Goal: Check status: Check status

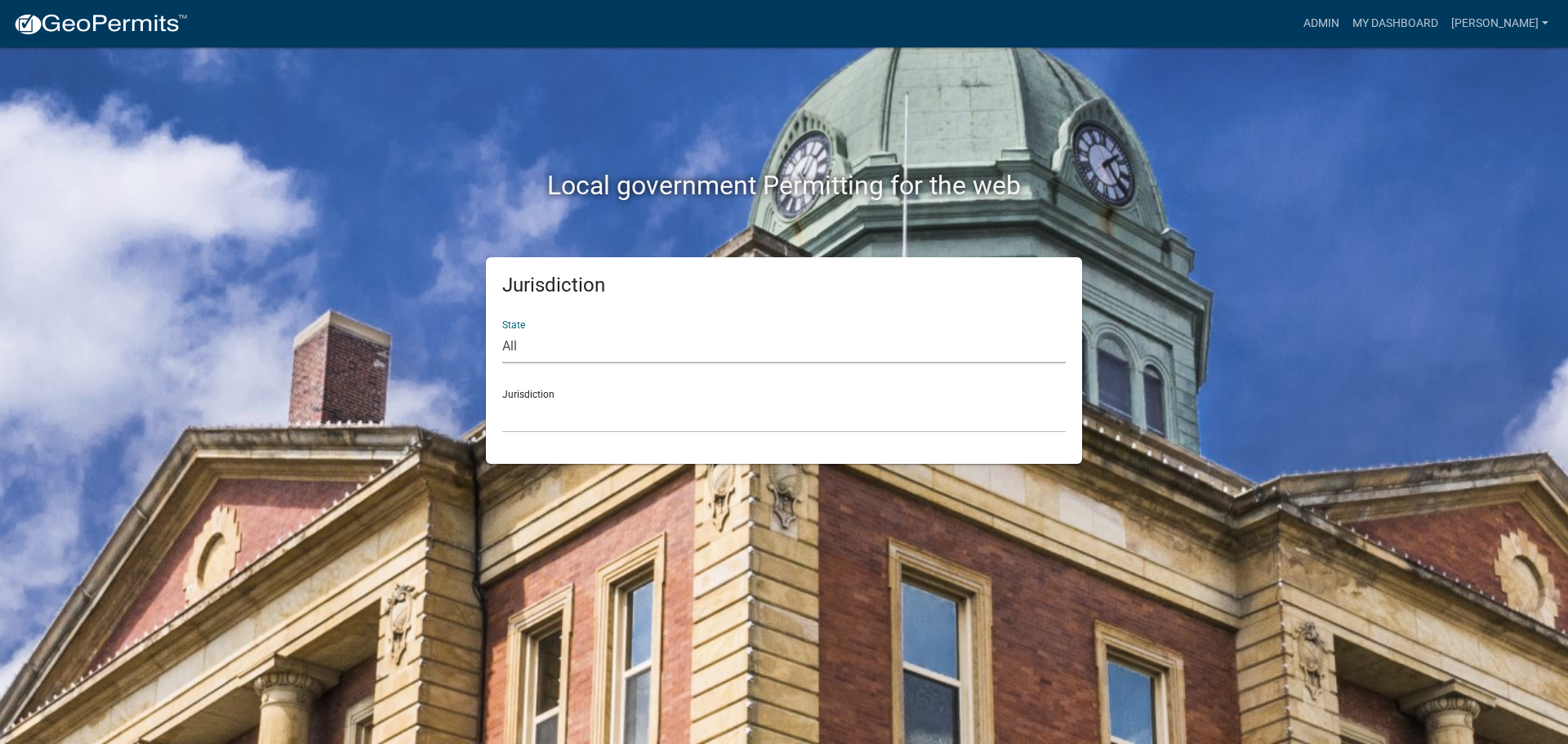
click at [552, 355] on select "All [US_STATE] [US_STATE] [US_STATE] [US_STATE] [US_STATE] [US_STATE] [US_STATE…" at bounding box center [783, 347] width 563 height 34
select select "[US_STATE]"
click at [502, 330] on select "All [US_STATE] [US_STATE] [US_STATE] [US_STATE] [US_STATE] [US_STATE] [US_STATE…" at bounding box center [783, 347] width 563 height 34
click at [552, 421] on select "[GEOGRAPHIC_DATA], [US_STATE] [GEOGRAPHIC_DATA], [US_STATE] [GEOGRAPHIC_DATA], …" at bounding box center [783, 416] width 563 height 34
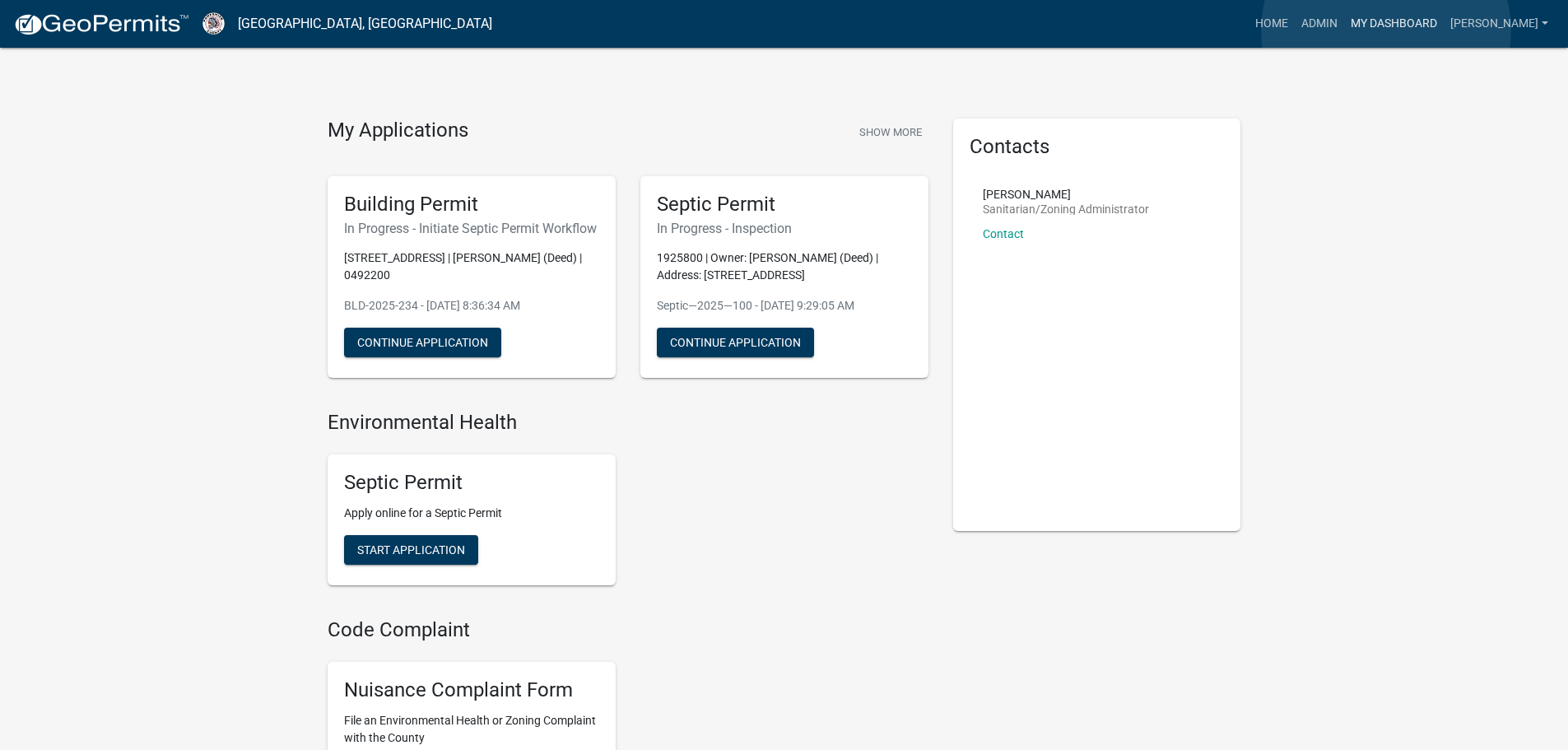
click at [1386, 30] on link "My Dashboard" at bounding box center [1392, 24] width 99 height 31
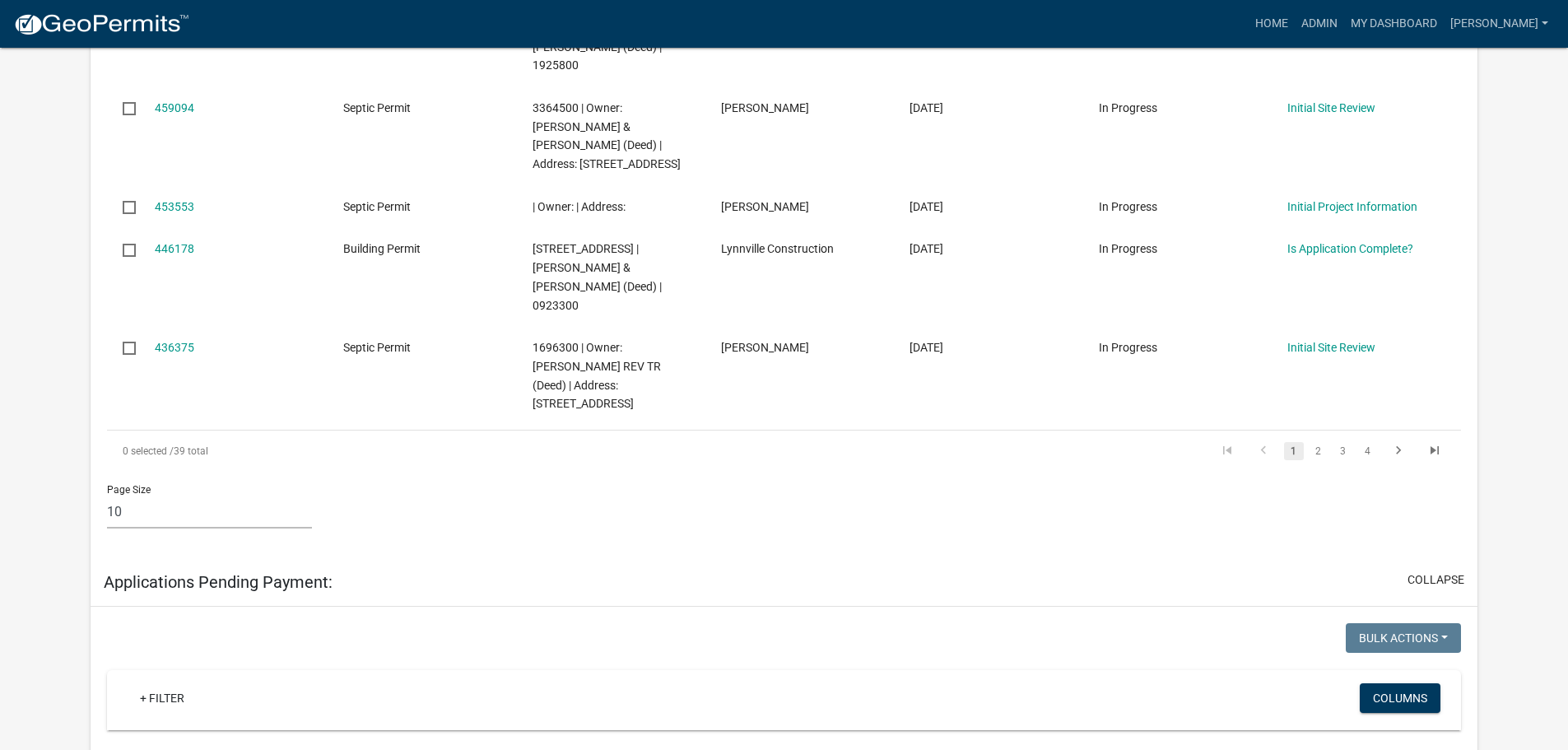
scroll to position [1482, 0]
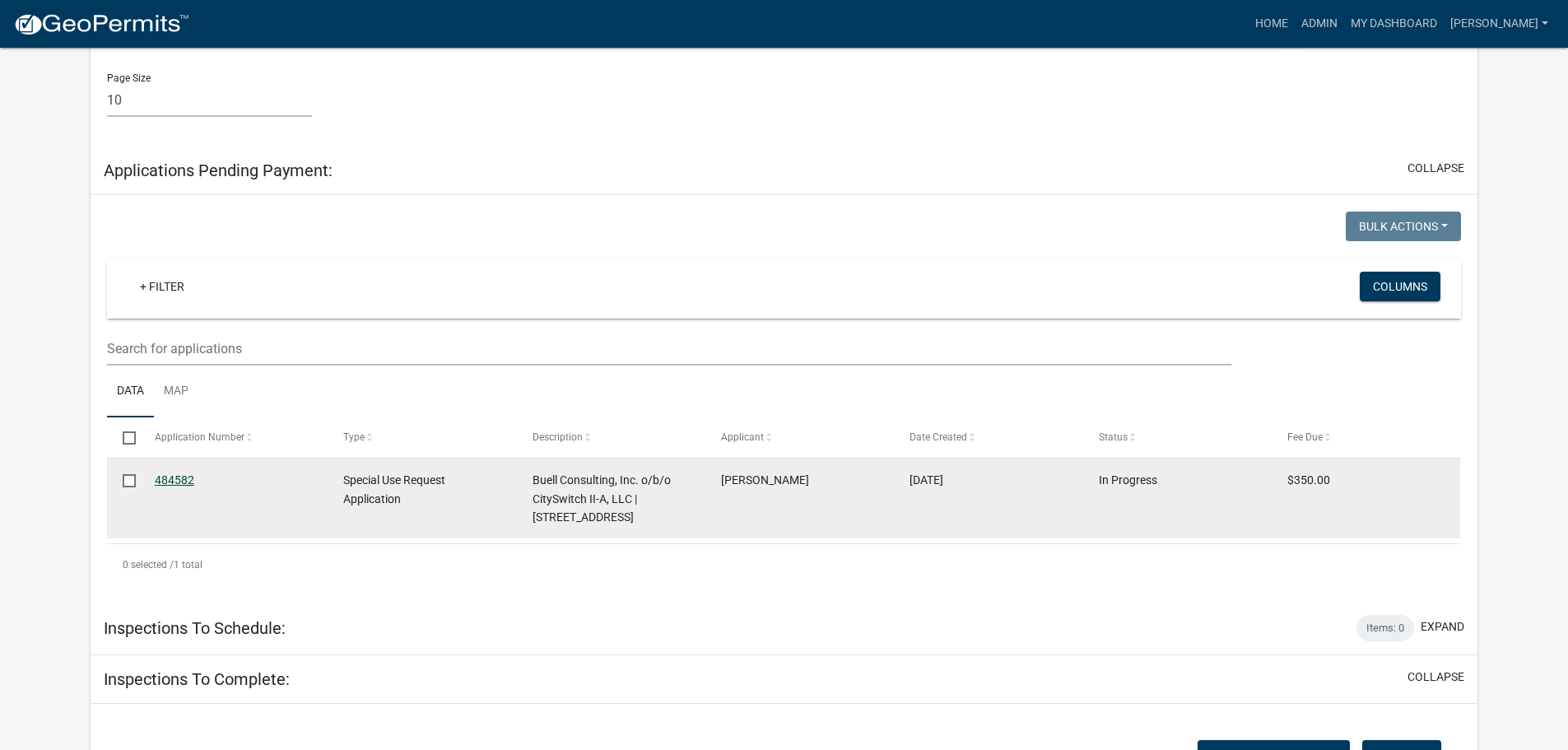
click at [175, 473] on link "484582" at bounding box center [175, 480] width 40 height 13
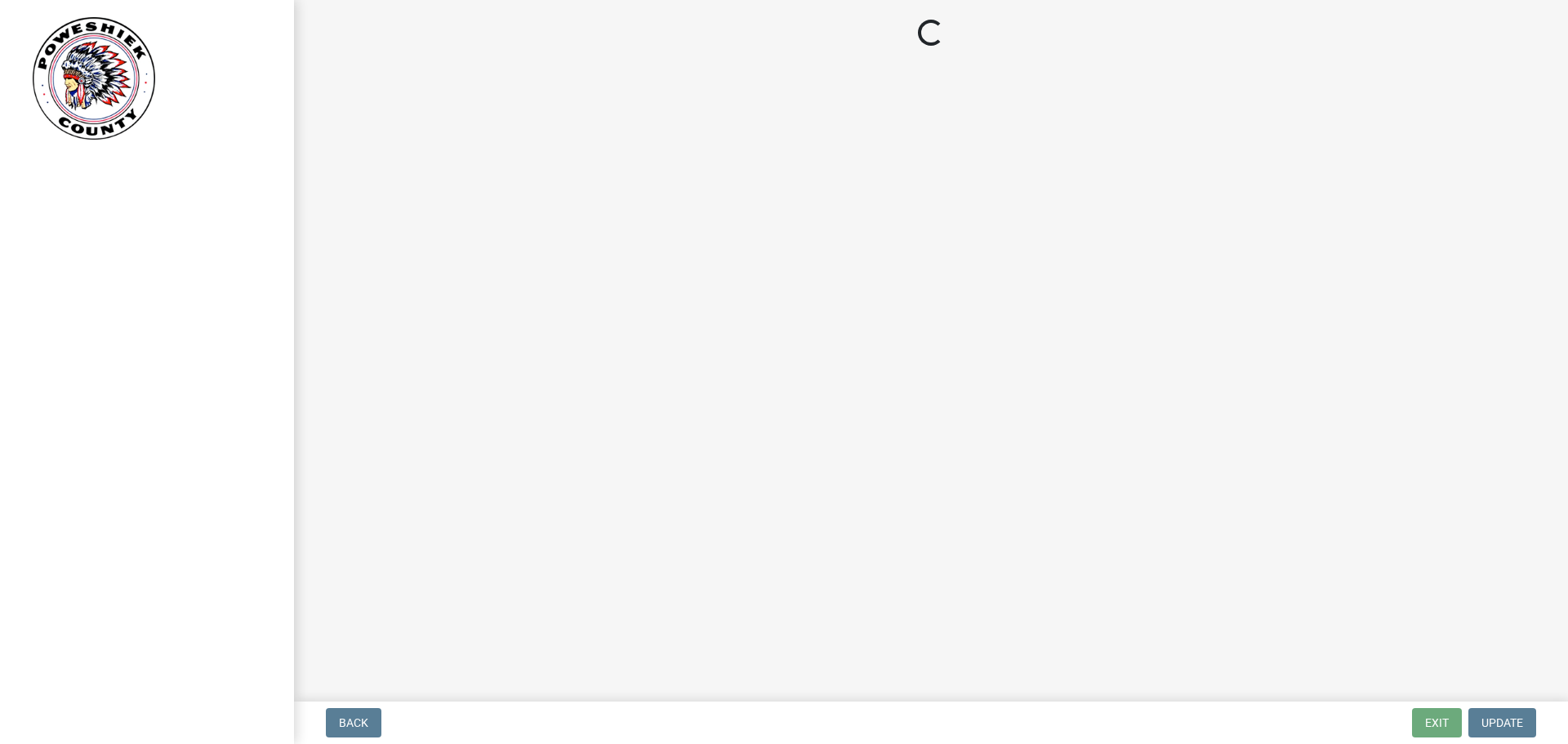
select select "3: 3"
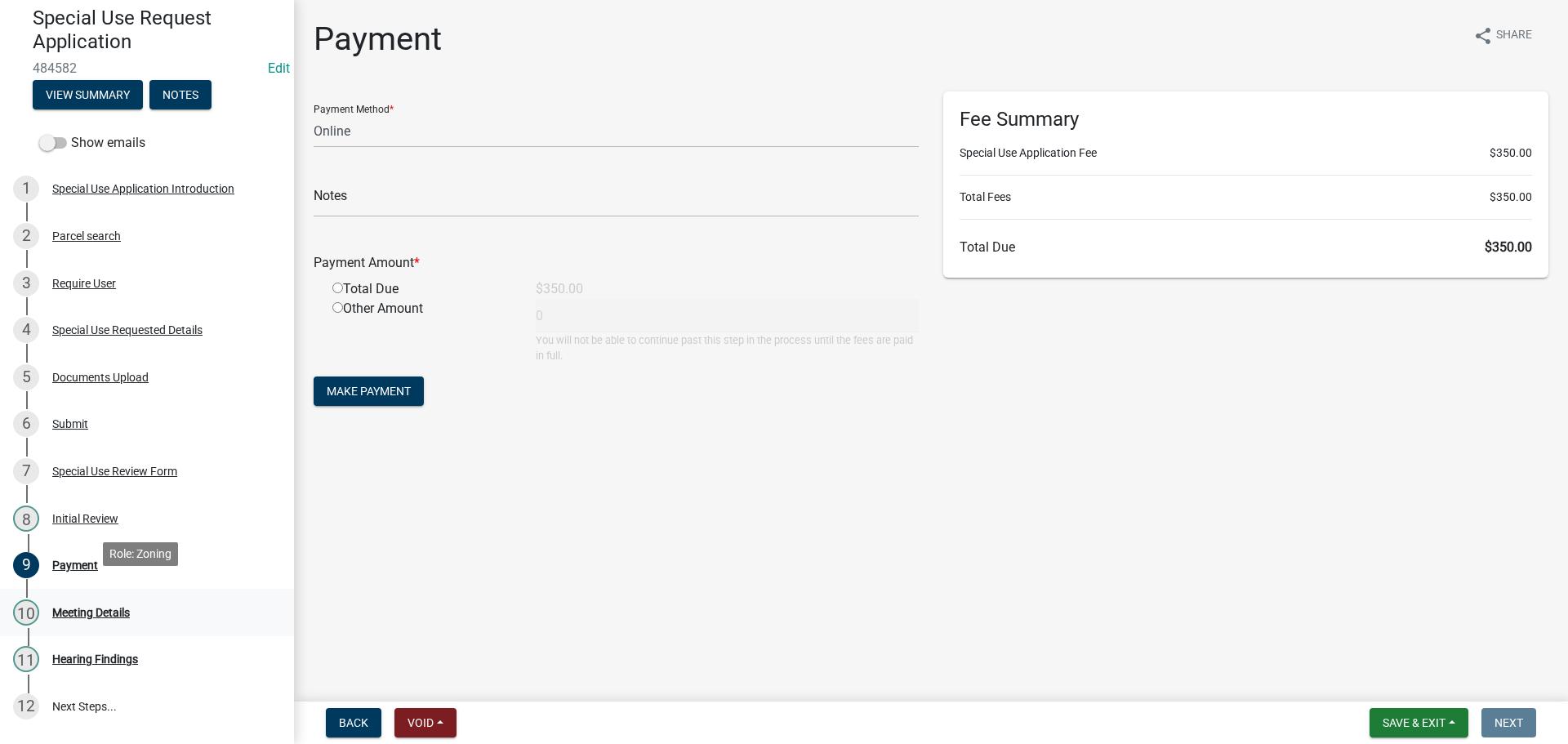
scroll to position [163, 0]
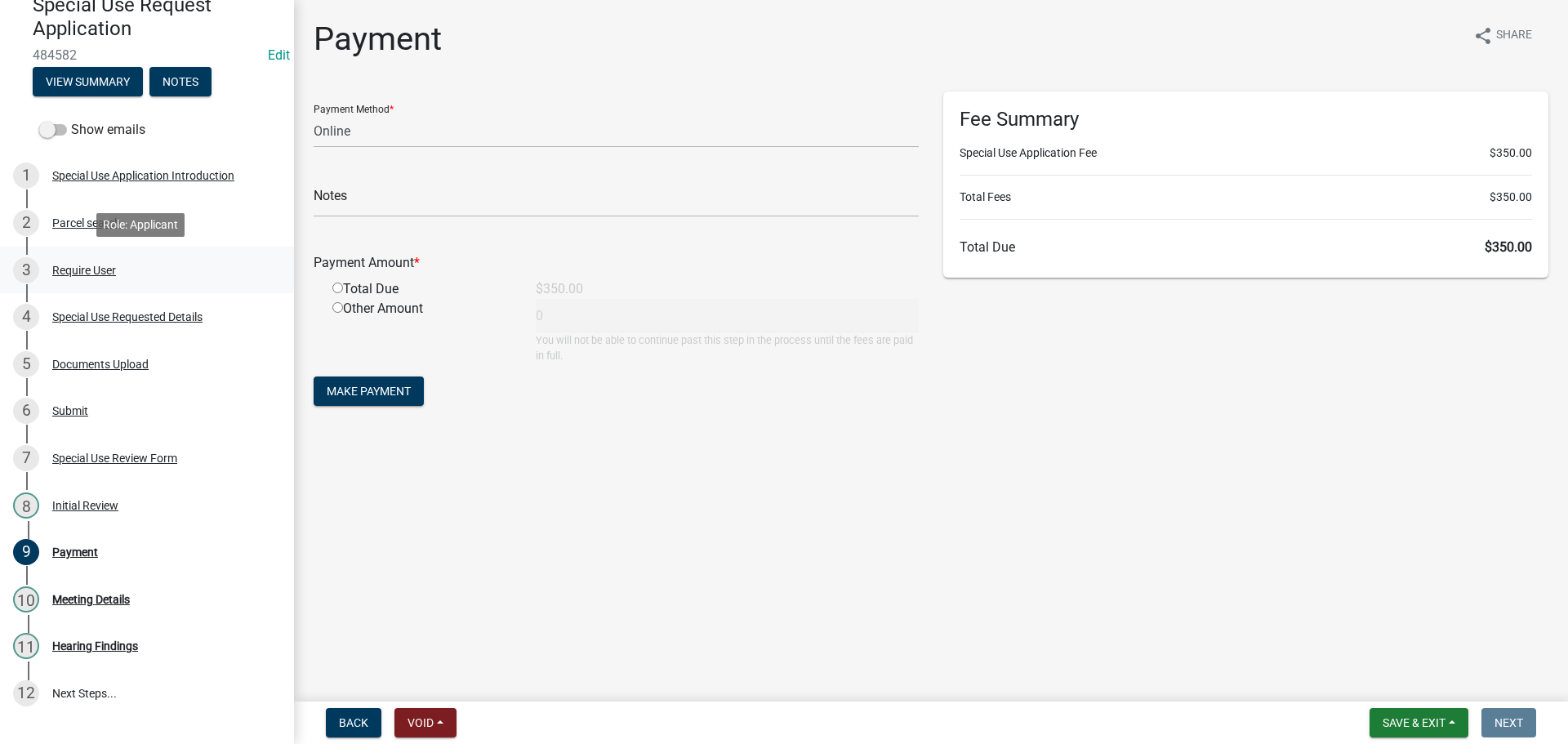
click at [73, 272] on div "Require User" at bounding box center [84, 270] width 64 height 11
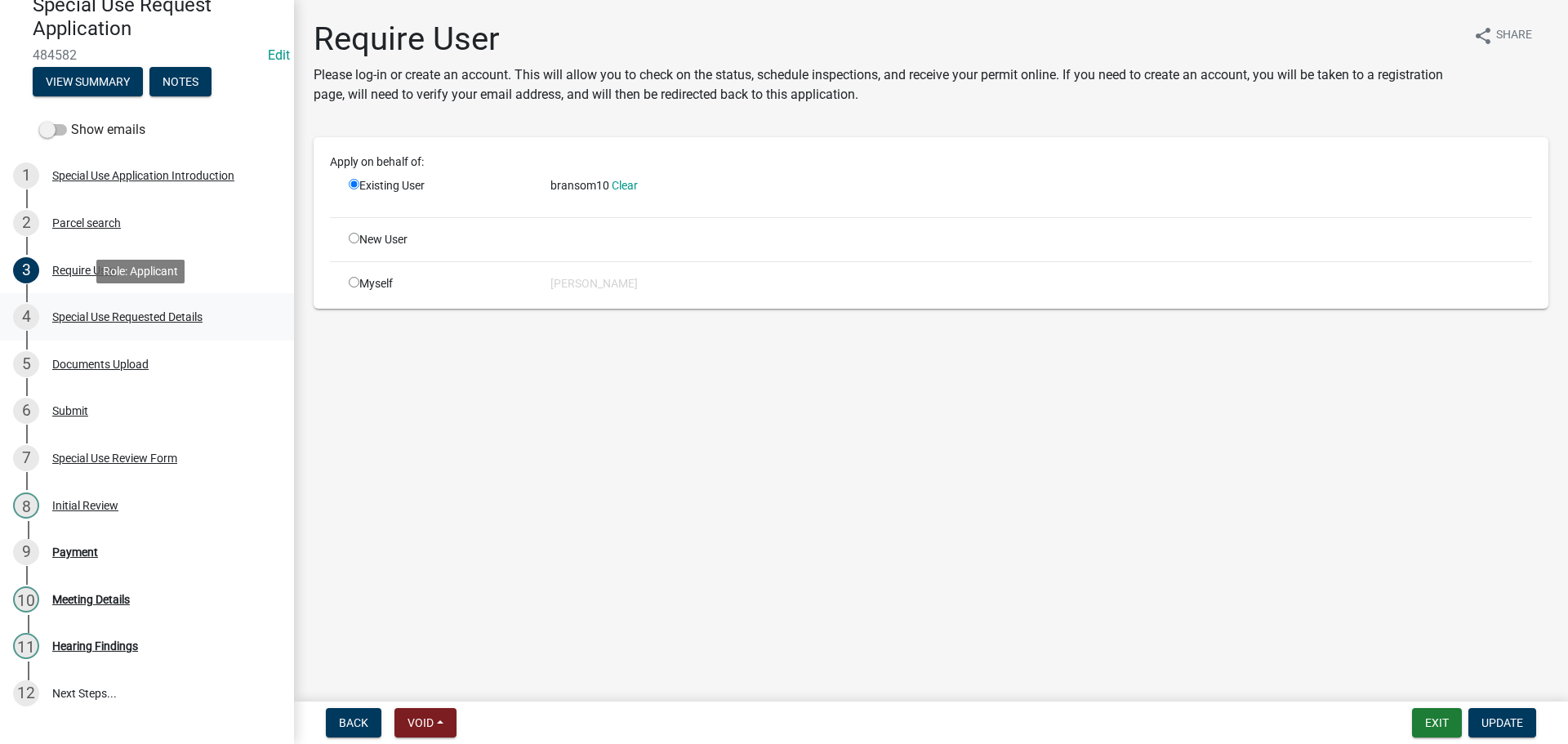
click at [67, 315] on div "Special Use Requested Details" at bounding box center [127, 317] width 150 height 11
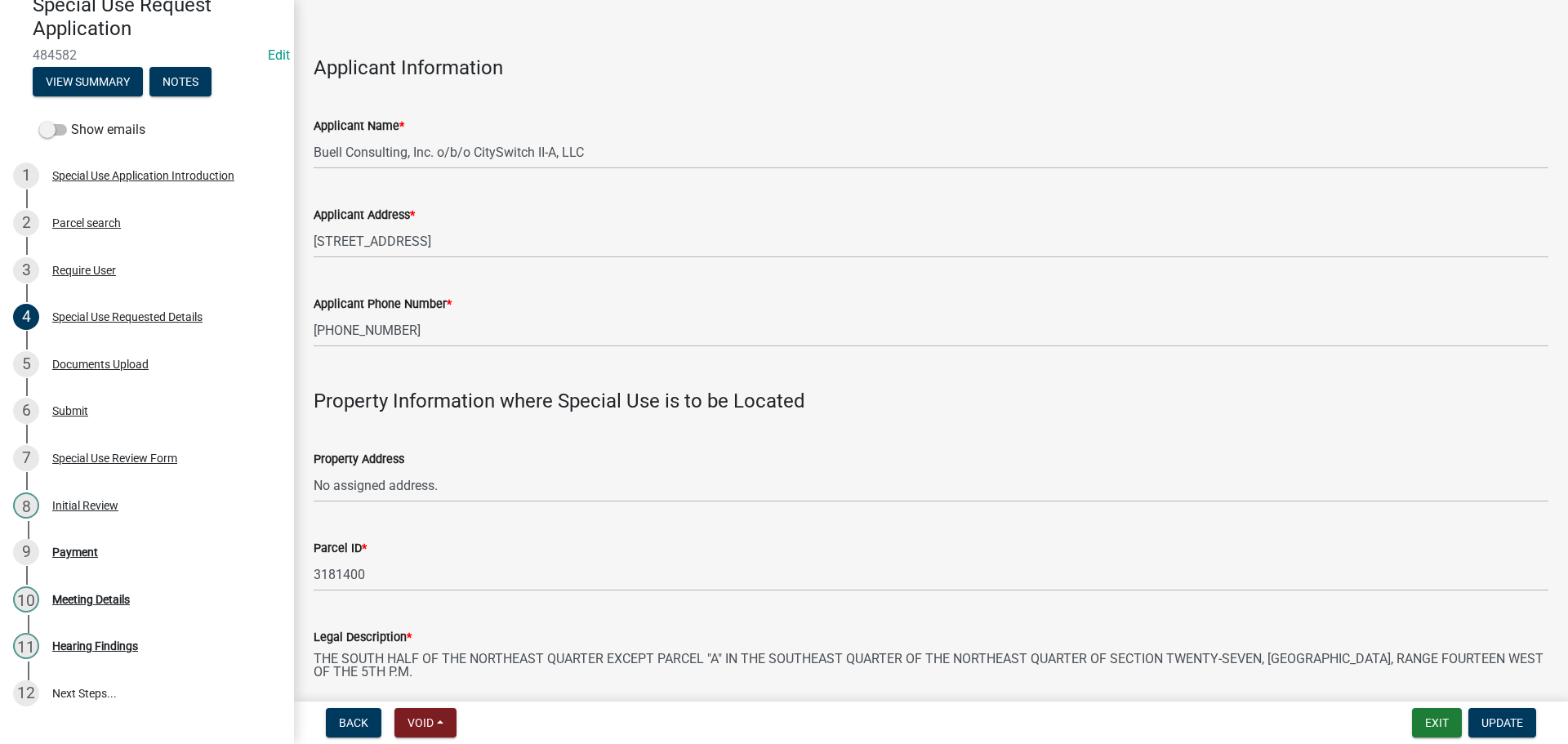
scroll to position [0, 0]
